Goal: Task Accomplishment & Management: Use online tool/utility

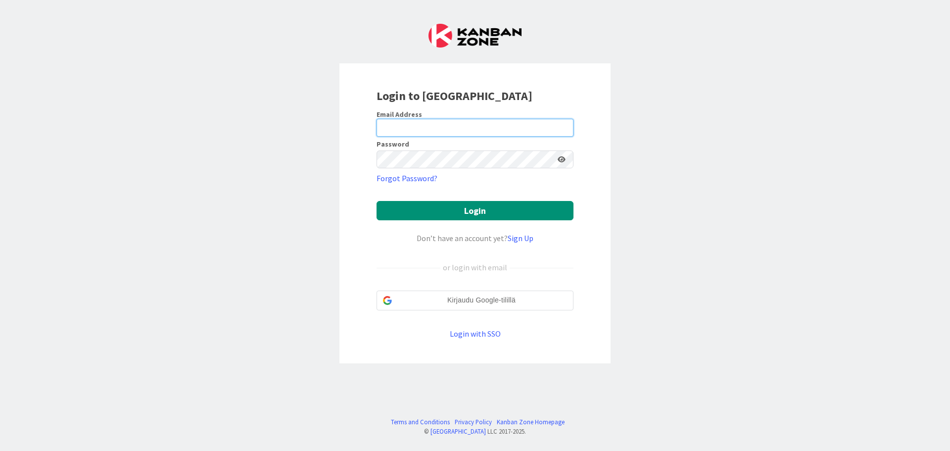
click at [484, 122] on input "email" at bounding box center [475, 128] width 197 height 18
type input "[EMAIL_ADDRESS][DOMAIN_NAME]"
click at [377, 201] on button "Login" at bounding box center [475, 210] width 197 height 19
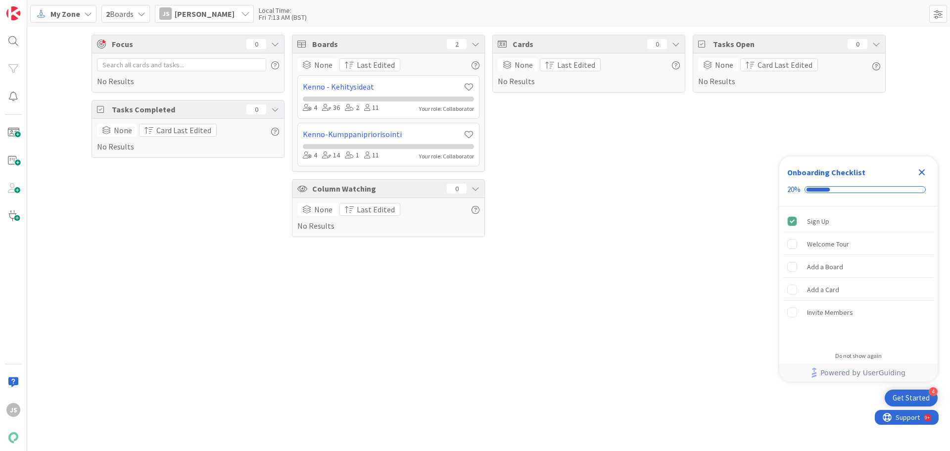
click at [85, 14] on icon at bounding box center [88, 14] width 8 height 8
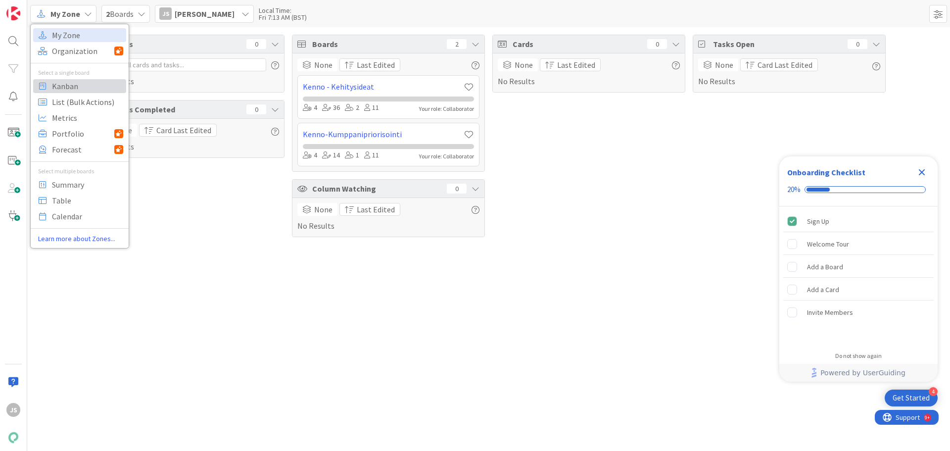
click at [74, 85] on span "Kanban" at bounding box center [87, 86] width 71 height 15
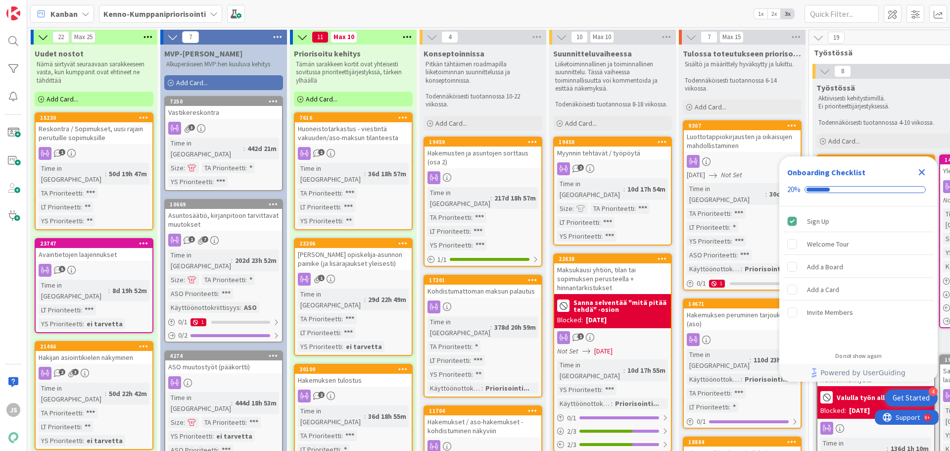
click at [922, 171] on icon "Close Checklist" at bounding box center [922, 172] width 6 height 6
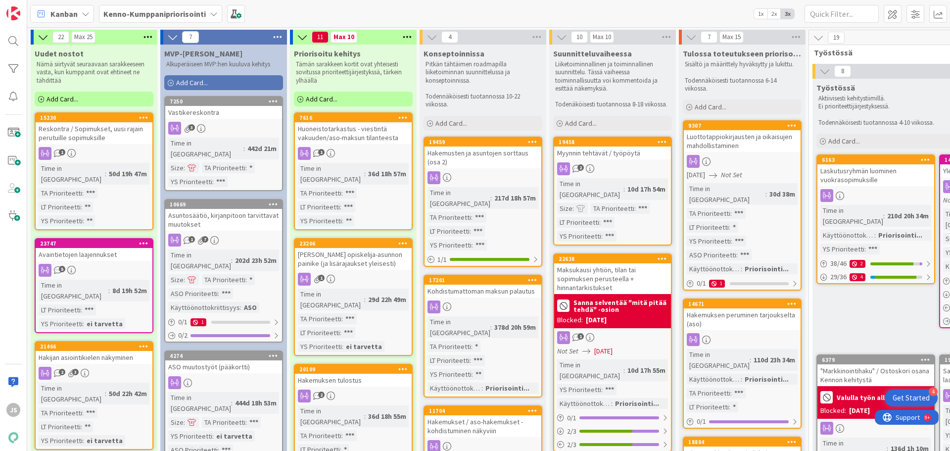
click at [601, 159] on div "19458 Myynnin tehtävät / työpöytä 2 Time in Column : 10d 17h 54m Size : TA Prio…" at bounding box center [612, 191] width 119 height 109
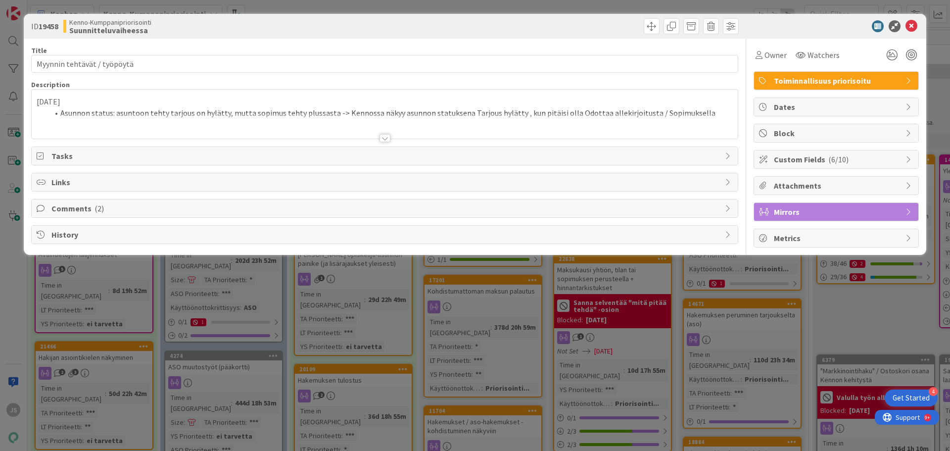
click at [387, 209] on span "Comments ( 2 )" at bounding box center [385, 208] width 668 height 12
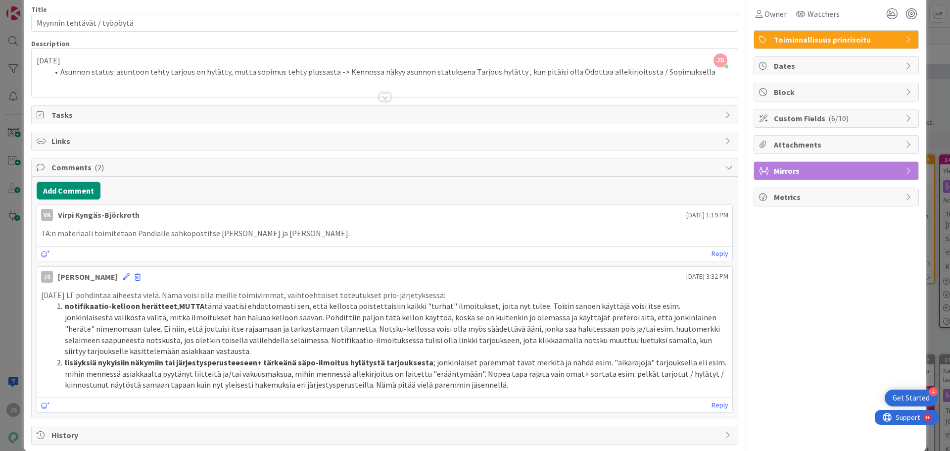
scroll to position [56, 0]
